Goal: Navigation & Orientation: Find specific page/section

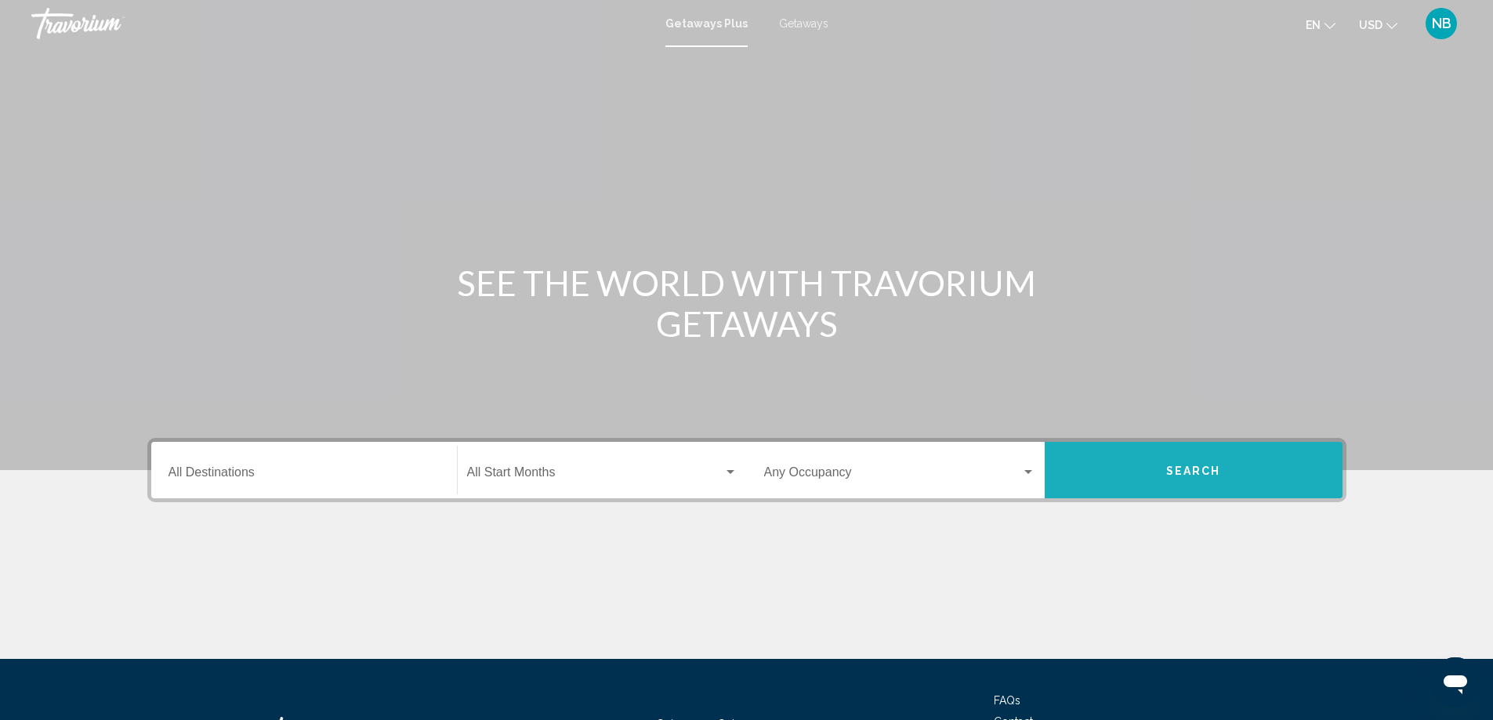
click at [1188, 465] on span "Search" at bounding box center [1193, 471] width 55 height 13
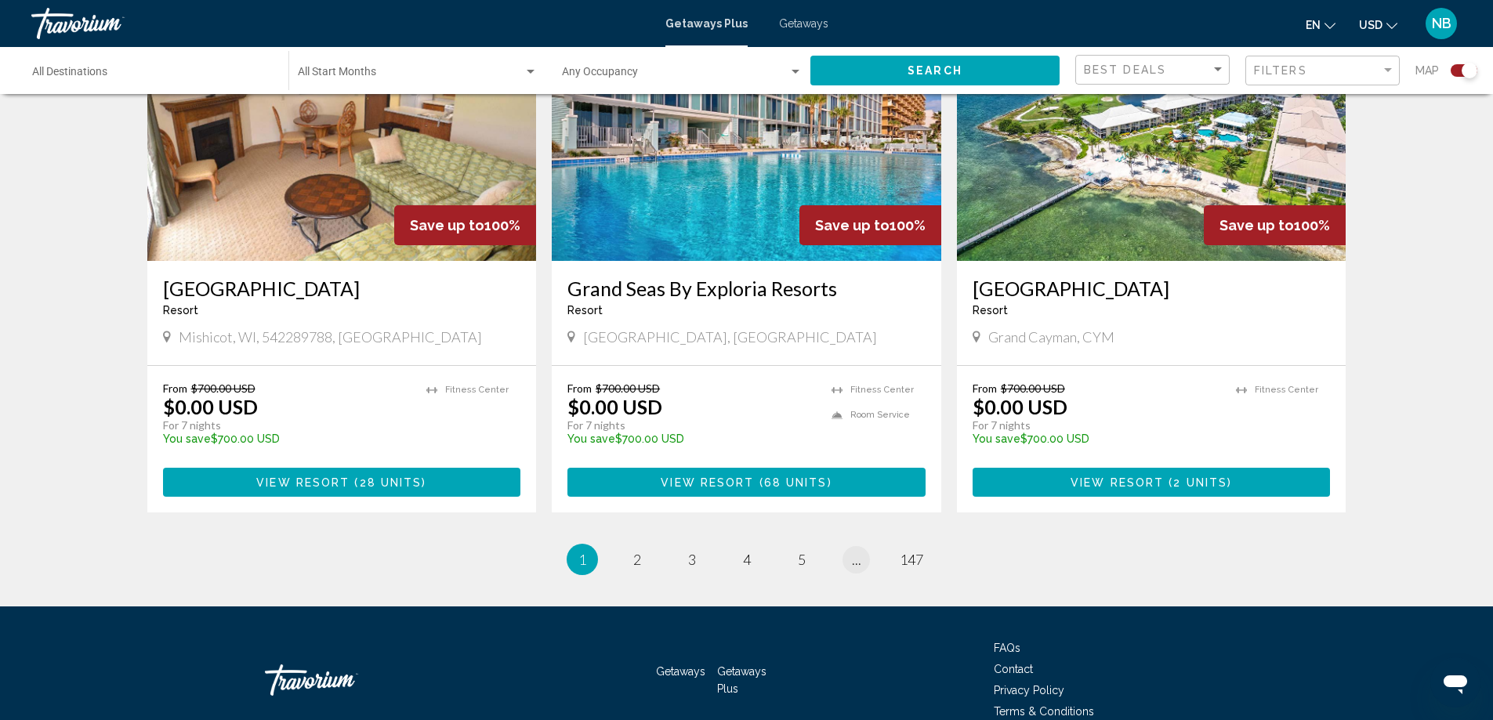
scroll to position [2351, 0]
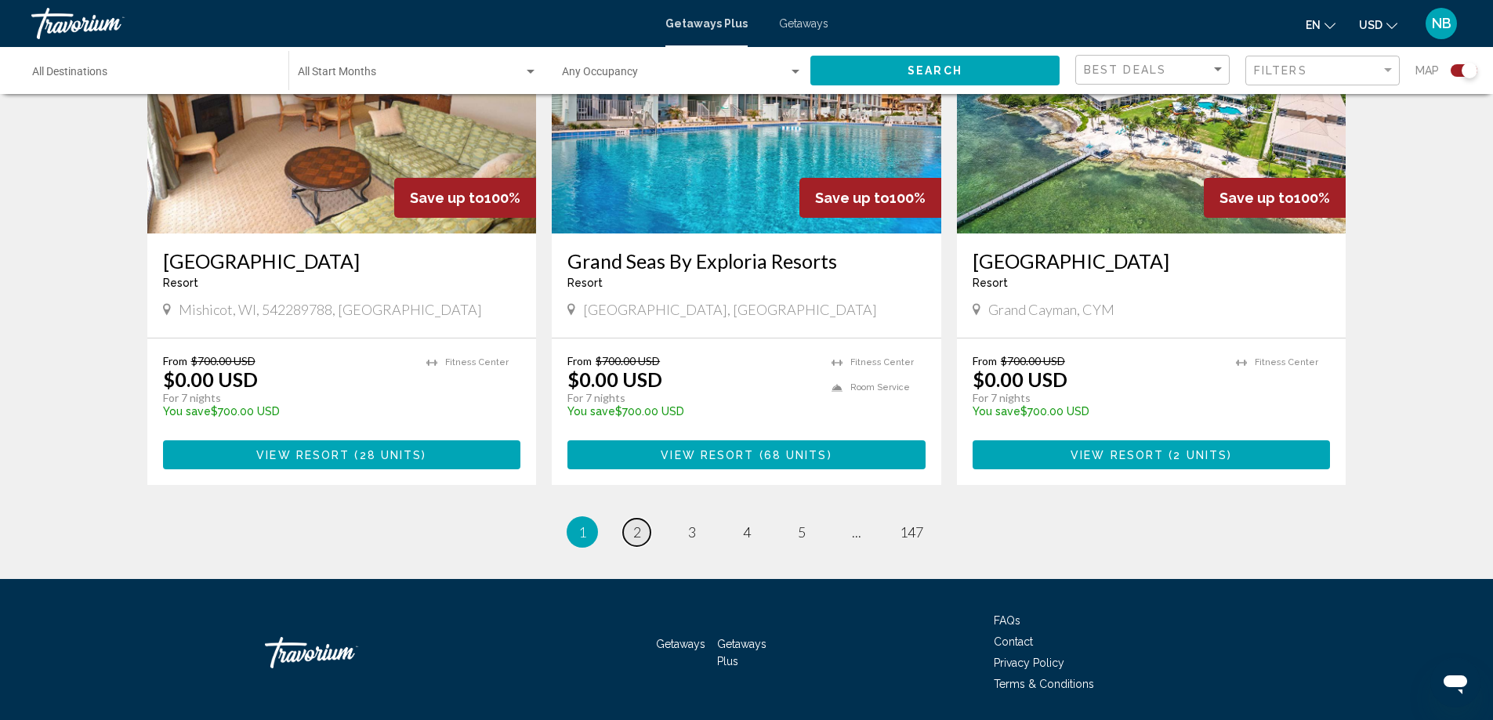
click at [638, 523] on span "2" at bounding box center [637, 531] width 8 height 17
